Goal: Ask a question: Seek information or help from site administrators or community

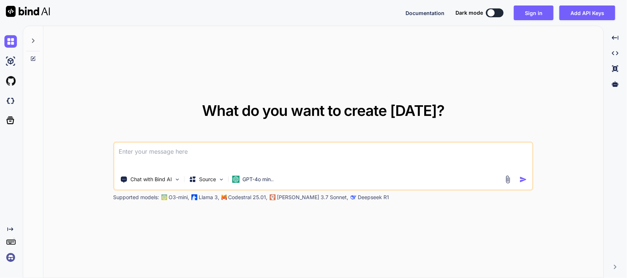
click at [222, 153] on textarea at bounding box center [324, 156] width 418 height 27
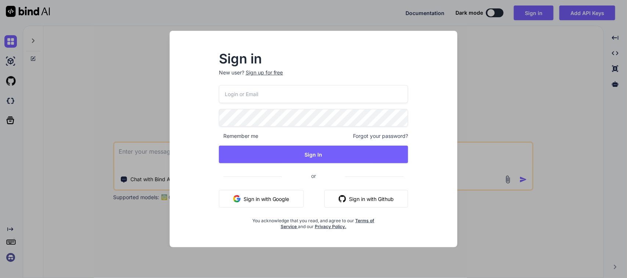
click at [273, 197] on button "Sign in with Google" at bounding box center [261, 199] width 85 height 18
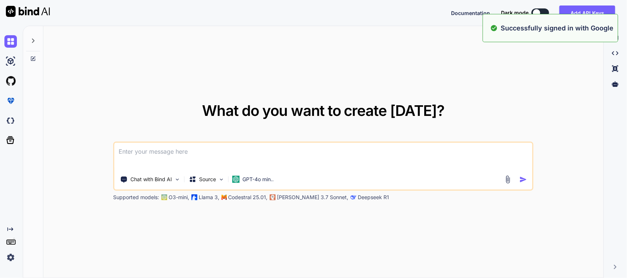
click at [138, 152] on textarea at bounding box center [324, 156] width 418 height 27
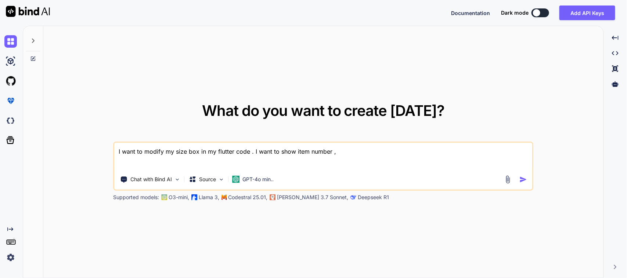
paste textarea "customer_issue"
paste textarea "ncr_category"
click at [442, 154] on textarea "I want to modify my size box in my flutter code . I want to show item number , …" at bounding box center [324, 156] width 418 height 27
paste textarea ""service_found""
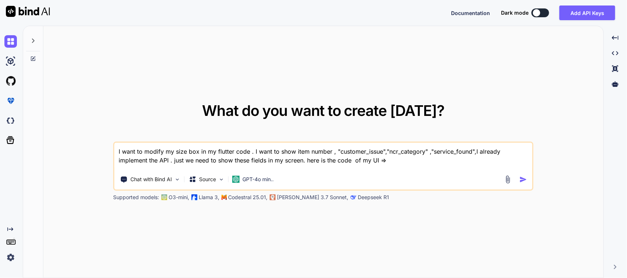
click at [406, 158] on textarea "I want to modify my size box in my flutter code . I want to show item number , …" at bounding box center [324, 156] width 418 height 27
paste textarea "SizedBox( child: GestureDetector( onTap: () { Get.toNamed( RouteName.singleNcrS…"
type textarea "I want to modify my size box in my flutter code . I want to show item number , …"
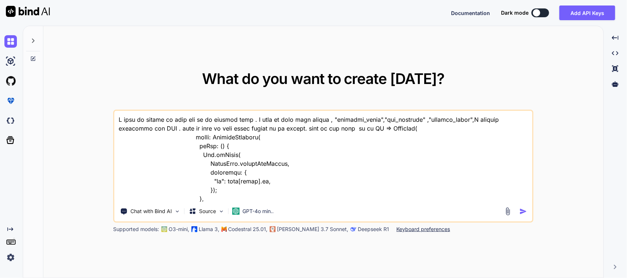
scroll to position [706, 0]
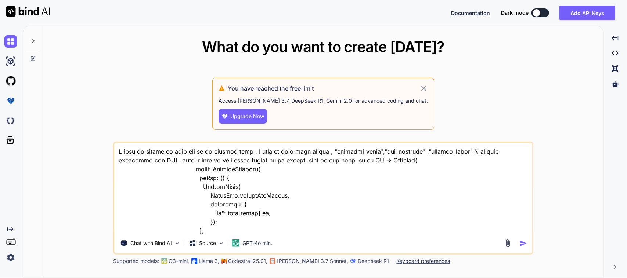
click at [296, 209] on textarea at bounding box center [324, 188] width 418 height 91
click at [274, 247] on p "GPT-4o min.." at bounding box center [258, 243] width 31 height 7
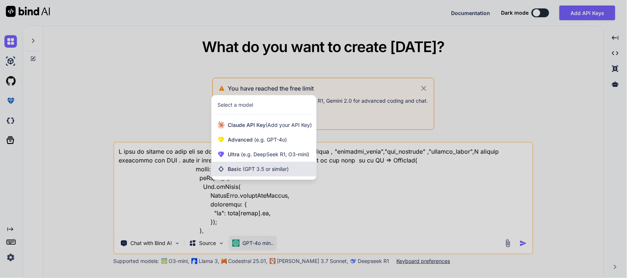
click at [264, 165] on div "Basic (GPT 3.5 or similar)" at bounding box center [264, 169] width 105 height 15
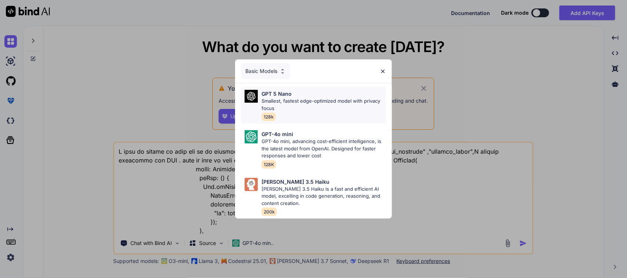
click at [288, 114] on div "GPT 5 Nano Smallest, fastest edge-optimized model with privacy focus 128k" at bounding box center [324, 105] width 125 height 31
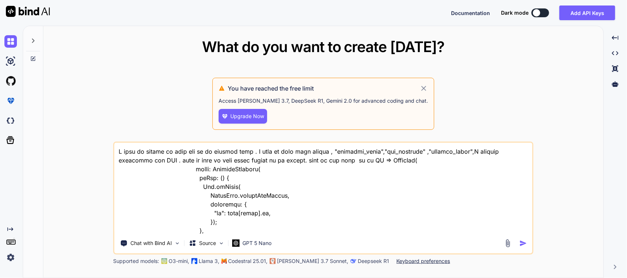
click at [288, 114] on div "Upgrade Now" at bounding box center [323, 116] width 209 height 15
click at [263, 243] on p "GPT 5 Nano" at bounding box center [257, 243] width 29 height 7
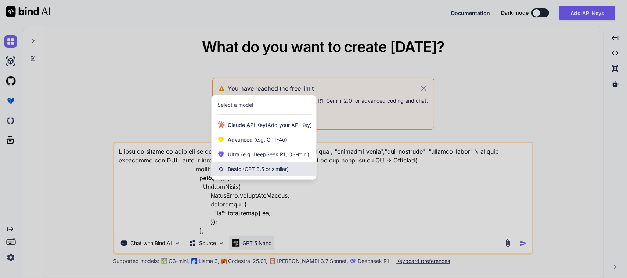
click at [263, 172] on span "(GPT 3.5 or similar)" at bounding box center [266, 169] width 46 height 6
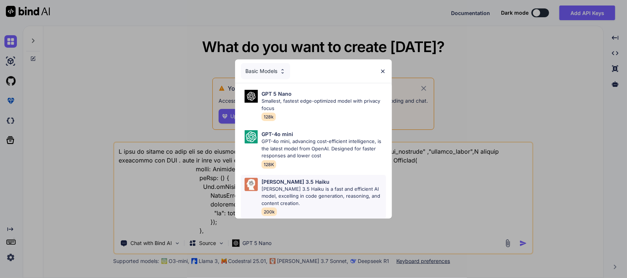
click at [271, 186] on p "[PERSON_NAME] 3.5 Haiku is a fast and efficient AI model, excelling in code gen…" at bounding box center [324, 197] width 125 height 22
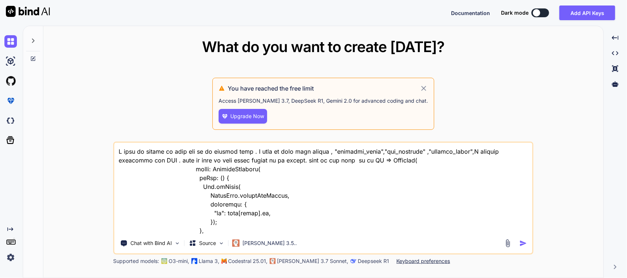
click at [305, 209] on textarea at bounding box center [324, 188] width 418 height 91
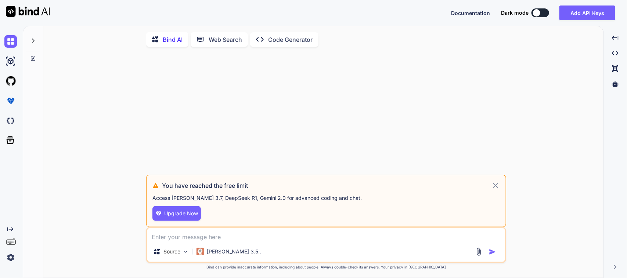
click at [498, 193] on div "You have reached the free limit Access [PERSON_NAME] 3.7, DeepSeek R1, Gemini 2…" at bounding box center [326, 201] width 360 height 52
click at [496, 190] on icon at bounding box center [496, 185] width 8 height 9
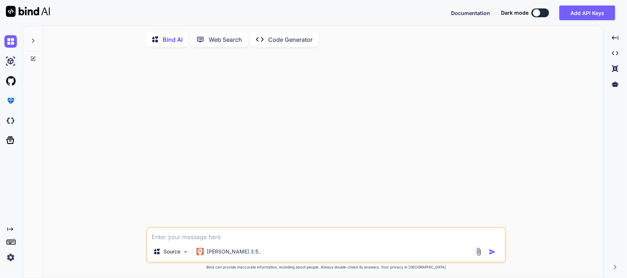
click at [394, 235] on textarea at bounding box center [326, 235] width 358 height 13
paste textarea "I want to modify my size box in my flutter code . I want to show item number , …"
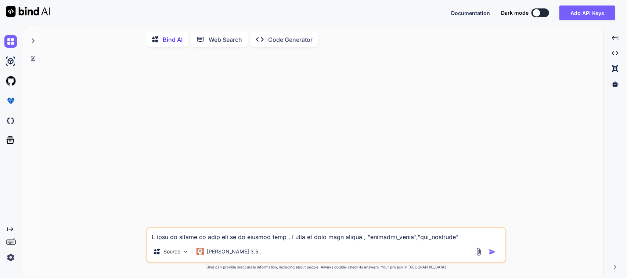
scroll to position [714, 0]
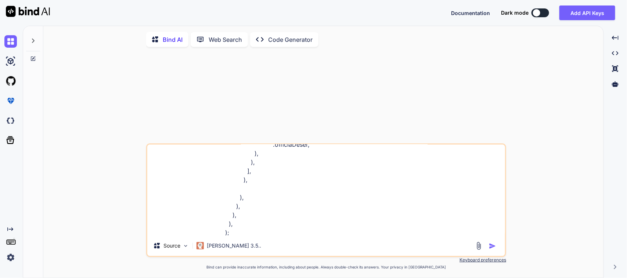
type textarea "I want to modify my size box in my flutter code . I want to show item number , …"
click at [490, 248] on img "button" at bounding box center [492, 246] width 7 height 7
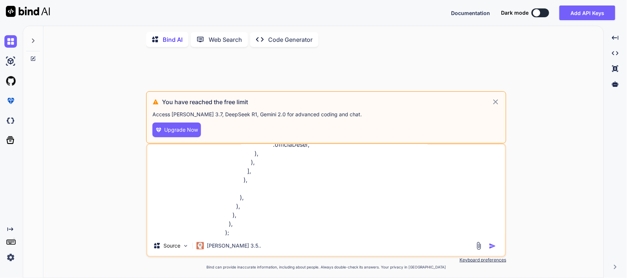
click at [195, 133] on span "Upgrade Now" at bounding box center [181, 129] width 34 height 7
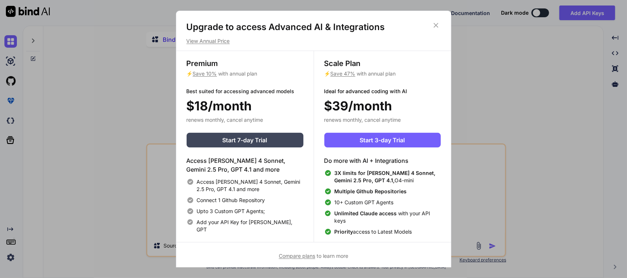
click at [439, 27] on icon at bounding box center [436, 25] width 8 height 8
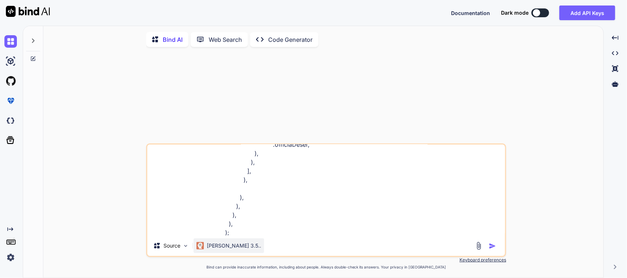
click at [218, 248] on p "[PERSON_NAME] 3.5.." at bounding box center [234, 245] width 54 height 7
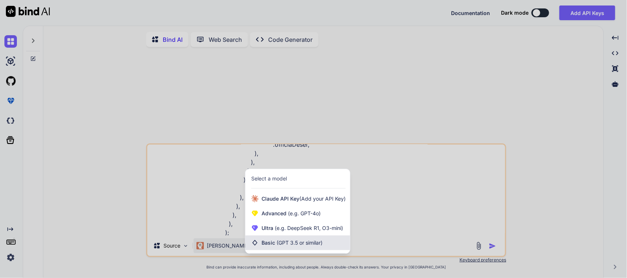
click at [264, 245] on span "Basic (GPT 3.5 or similar)" at bounding box center [292, 243] width 61 height 7
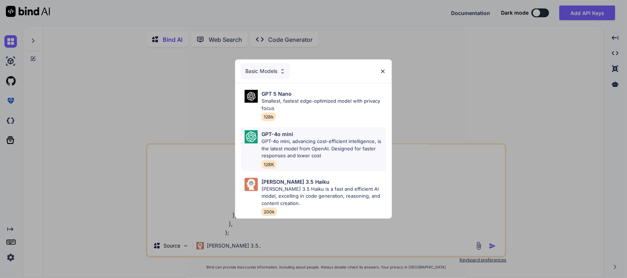
click at [274, 138] on p "GPT-4o mini, advancing cost-efficient intelligence, is the latest model from Op…" at bounding box center [324, 149] width 125 height 22
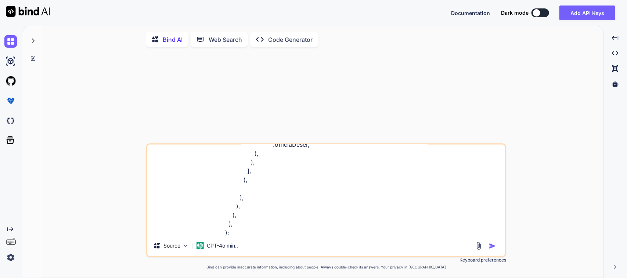
click at [493, 248] on img "button" at bounding box center [492, 246] width 7 height 7
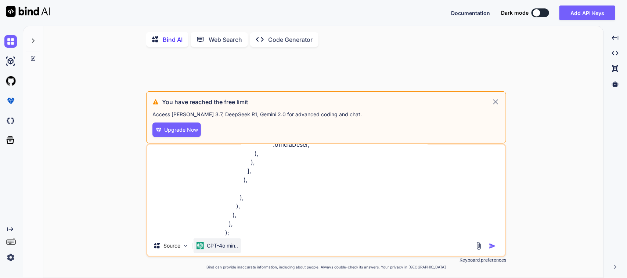
click at [236, 247] on p "GPT-4o min.." at bounding box center [222, 245] width 31 height 7
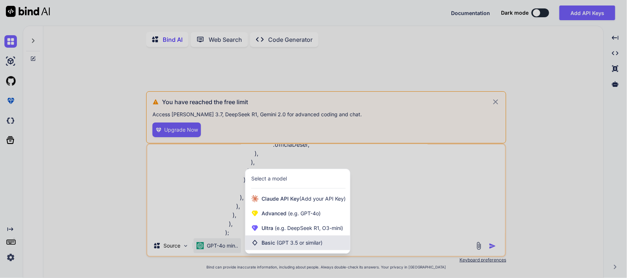
click at [271, 247] on span "Basic (GPT 3.5 or similar)" at bounding box center [292, 243] width 61 height 7
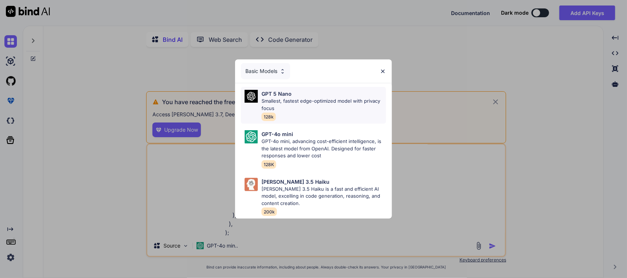
click at [283, 105] on p "Smallest, fastest edge-optimized model with privacy focus" at bounding box center [324, 105] width 125 height 14
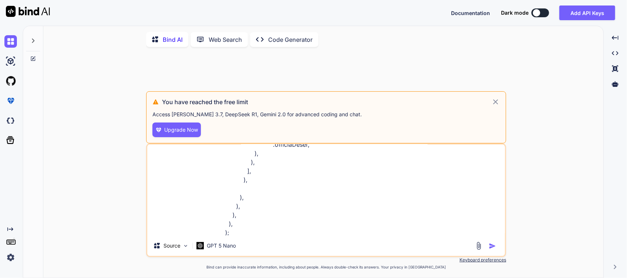
click at [490, 250] on img "button" at bounding box center [492, 246] width 7 height 7
drag, startPoint x: 490, startPoint y: 251, endPoint x: 441, endPoint y: 251, distance: 49.2
click at [490, 250] on img "button" at bounding box center [492, 246] width 7 height 7
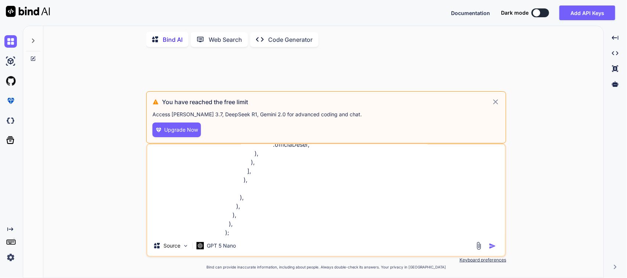
click at [328, 231] on textarea at bounding box center [326, 190] width 358 height 91
click at [498, 107] on icon at bounding box center [496, 102] width 8 height 9
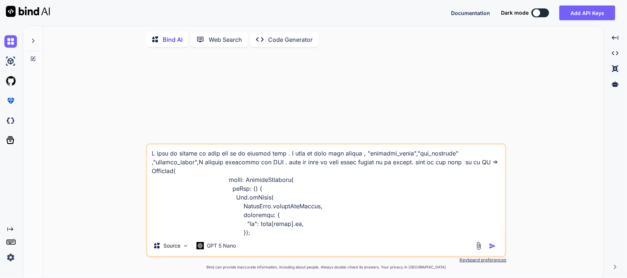
click at [493, 248] on img "button" at bounding box center [492, 246] width 7 height 7
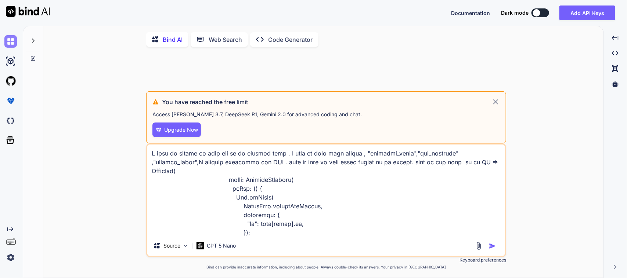
click at [7, 41] on img at bounding box center [10, 41] width 12 height 12
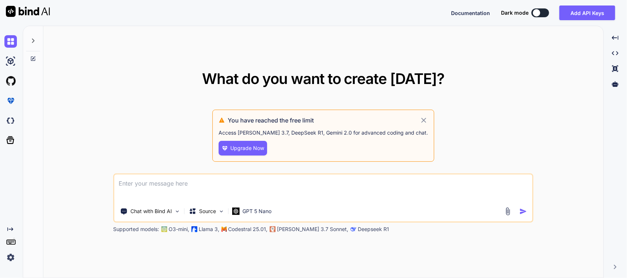
click at [7, 255] on img at bounding box center [10, 258] width 12 height 12
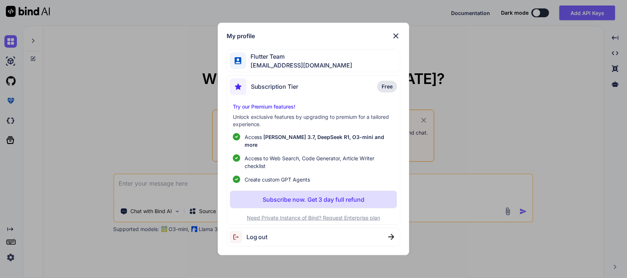
click at [269, 232] on div "Log out" at bounding box center [314, 237] width 174 height 19
type textarea "x"
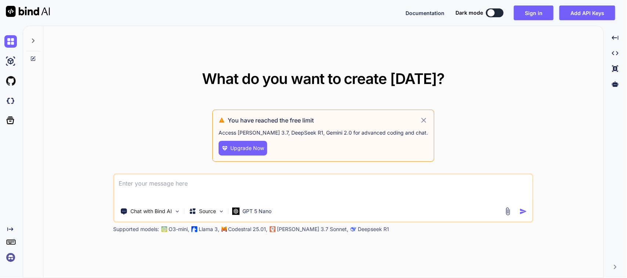
click at [271, 177] on textarea at bounding box center [324, 188] width 418 height 27
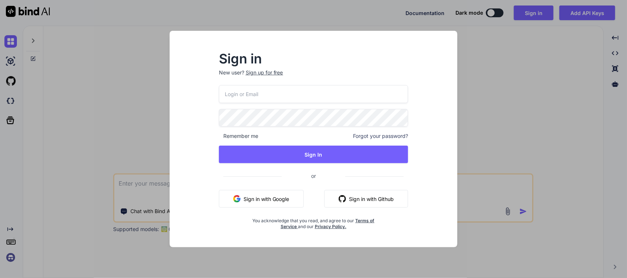
click at [294, 201] on button "Sign in with Google" at bounding box center [261, 199] width 85 height 18
click at [259, 215] on div "You acknowledge that you read, and agree to our Terms of Service and our Privac…" at bounding box center [314, 222] width 126 height 16
click at [268, 202] on textarea at bounding box center [324, 188] width 418 height 27
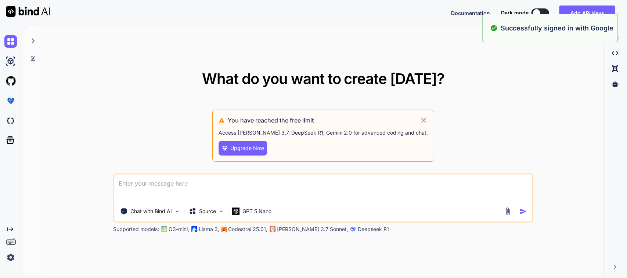
click at [249, 184] on textarea at bounding box center [324, 188] width 418 height 27
paste textarea "I want to modify my size box in my flutter code . I want to show item number , …"
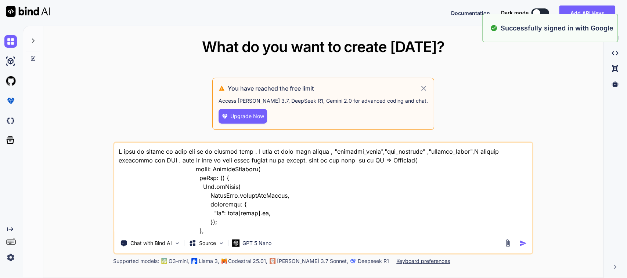
scroll to position [705, 0]
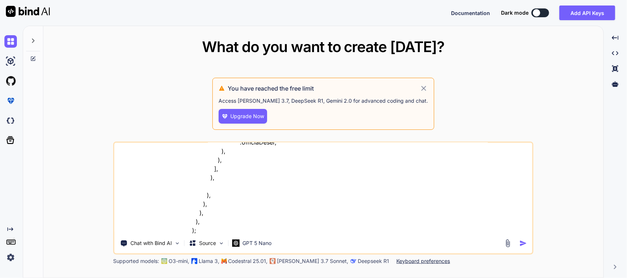
type textarea "I want to modify my size box in my flutter code . I want to show item number , …"
click at [526, 242] on img "button" at bounding box center [523, 244] width 8 height 8
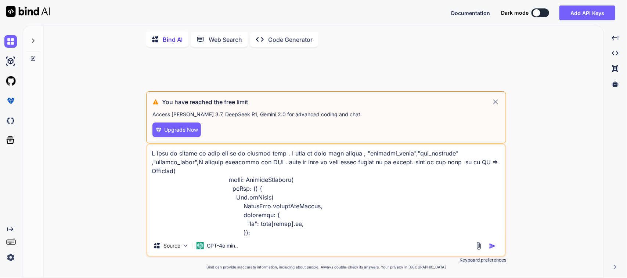
click at [495, 107] on icon at bounding box center [496, 102] width 8 height 9
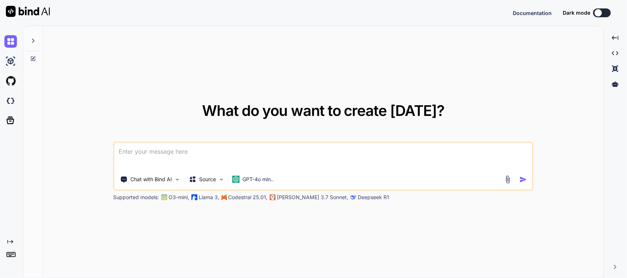
type textarea "x"
click at [245, 147] on textarea at bounding box center [324, 156] width 418 height 27
type textarea "x"
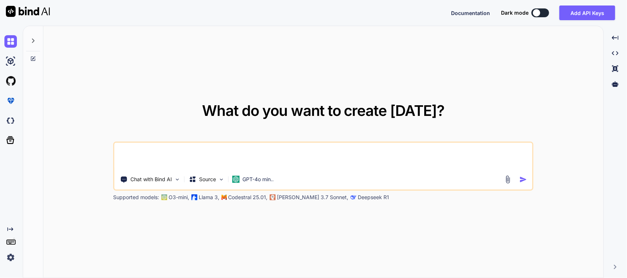
type textarea "x"
